Goal: Information Seeking & Learning: Learn about a topic

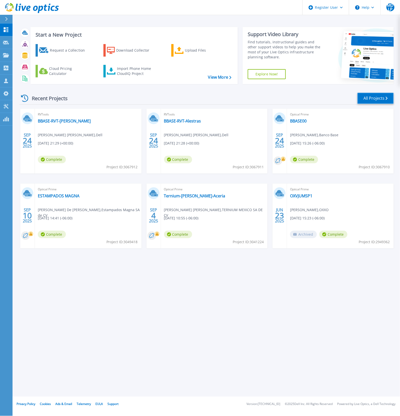
click at [381, 98] on link "All Projects" at bounding box center [376, 98] width 36 height 11
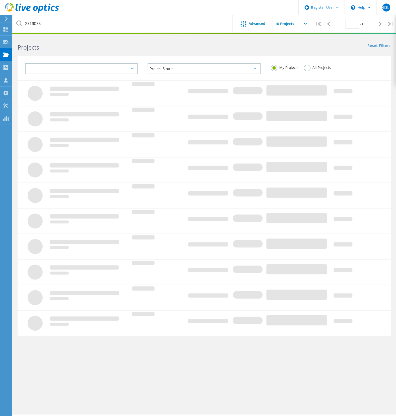
type input "1"
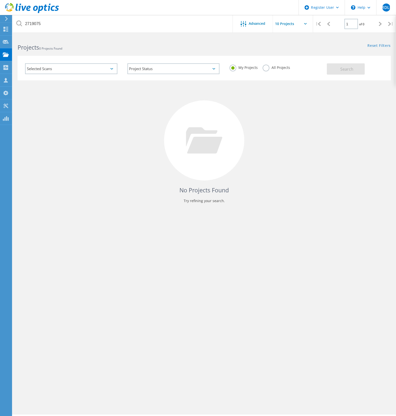
click at [278, 72] on div "My Projects All Projects" at bounding box center [275, 67] width 102 height 19
click at [277, 69] on label "All Projects" at bounding box center [276, 67] width 27 height 5
drag, startPoint x: 277, startPoint y: 69, endPoint x: 286, endPoint y: 66, distance: 9.0
click at [286, 66] on label "All Projects" at bounding box center [276, 67] width 27 height 5
click at [0, 0] on input "All Projects" at bounding box center [0, 0] width 0 height 0
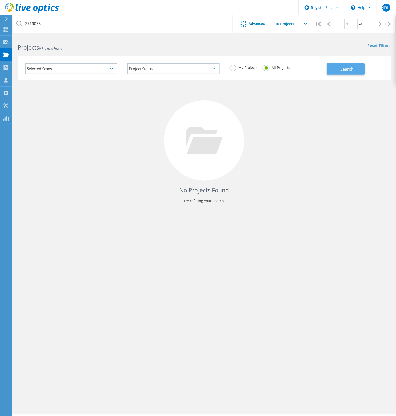
click at [360, 65] on button "Search" at bounding box center [346, 68] width 38 height 11
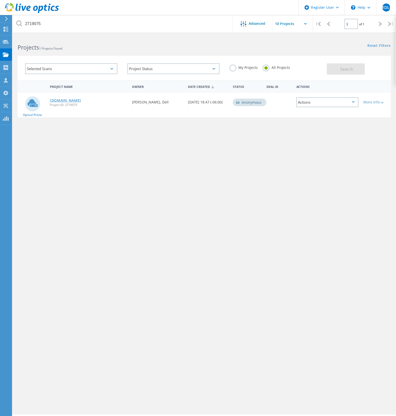
click at [63, 99] on link "[DOMAIN_NAME]" at bounding box center [65, 101] width 31 height 4
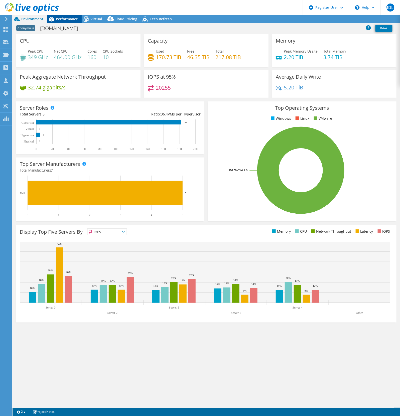
click at [79, 17] on div "Performance" at bounding box center [64, 19] width 35 height 8
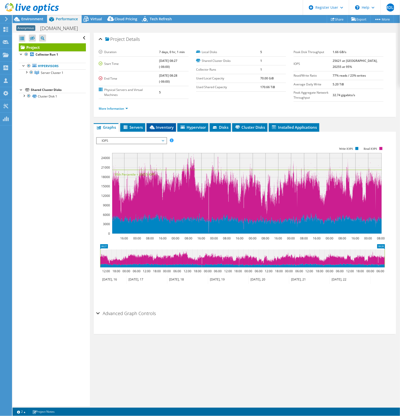
click at [160, 128] on span "Inventory" at bounding box center [161, 127] width 25 height 5
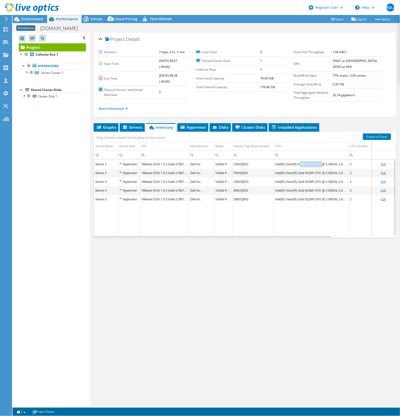
drag, startPoint x: 299, startPoint y: 165, endPoint x: 318, endPoint y: 167, distance: 19.3
click at [318, 167] on td "Intel(R) Xeon(R) Gold 6226R CPU @ 2.90GHz 2.89 GHz" at bounding box center [311, 164] width 75 height 9
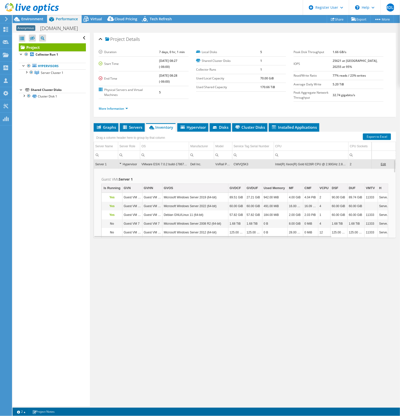
click at [296, 164] on td "Intel(R) Xeon(R) Gold 6226R CPU @ 2.90GHz 2.89 GHz" at bounding box center [311, 164] width 75 height 9
